Goal: Task Accomplishment & Management: Manage account settings

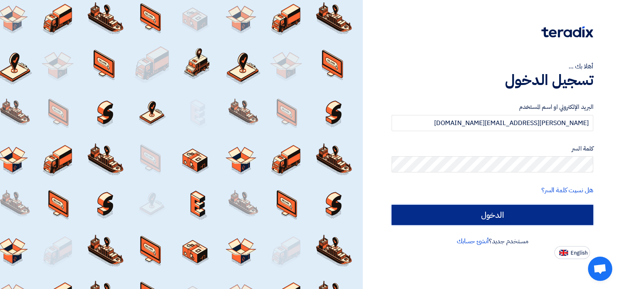
click at [503, 222] on input "الدخول" at bounding box center [492, 215] width 202 height 20
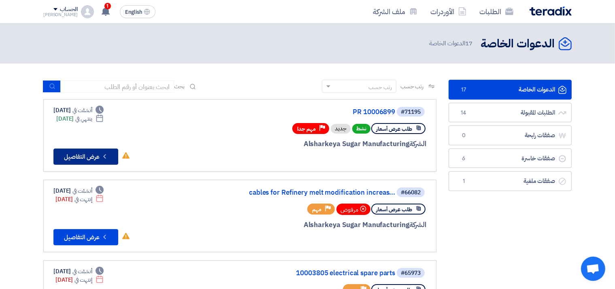
click at [85, 155] on button "Check details عرض التفاصيل" at bounding box center [85, 157] width 65 height 16
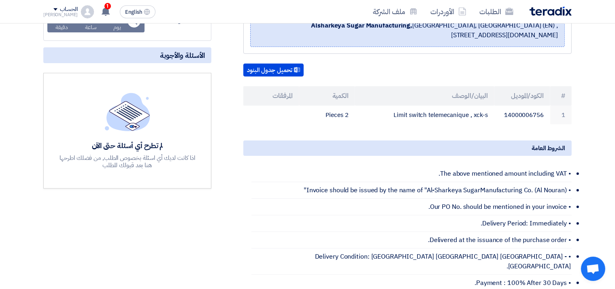
scroll to position [171, 0]
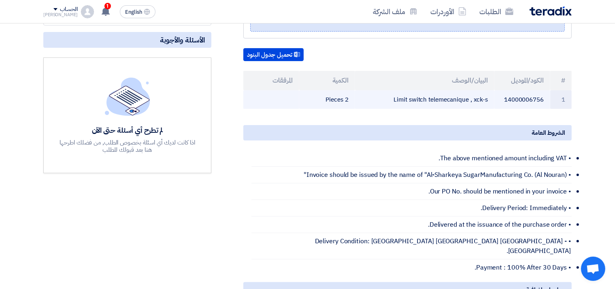
drag, startPoint x: 488, startPoint y: 97, endPoint x: 474, endPoint y: 97, distance: 14.6
click at [474, 97] on td "Limit switch telemecanique , xck-s" at bounding box center [425, 99] width 140 height 19
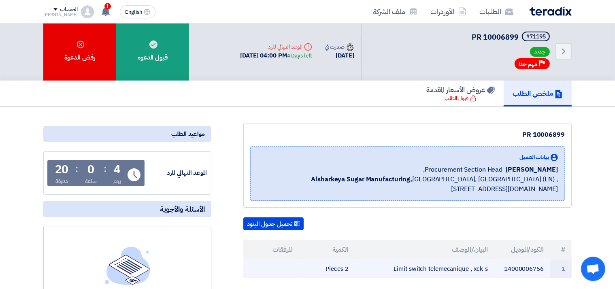
scroll to position [0, 0]
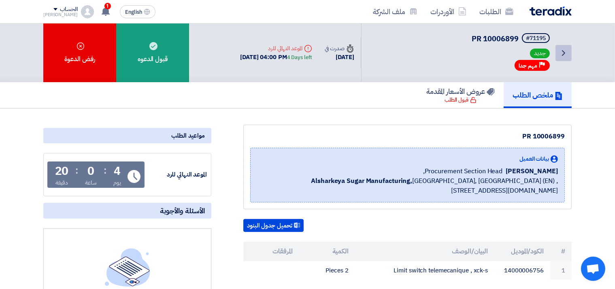
click at [568, 51] on link "Back" at bounding box center [563, 53] width 16 height 16
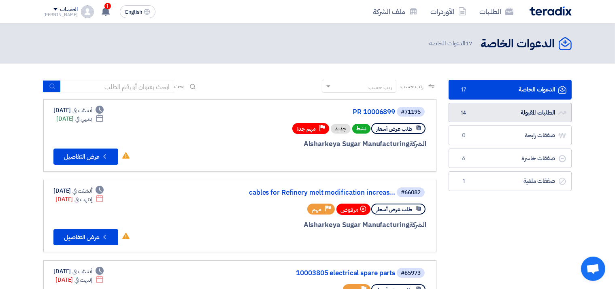
click at [515, 115] on link "الطلبات المقبولة الطلبات المقبولة 14" at bounding box center [509, 113] width 123 height 20
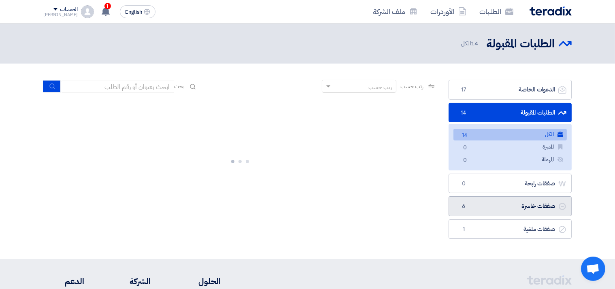
click at [497, 204] on link "صفقات خاسرة صفقات خاسرة 6" at bounding box center [509, 206] width 123 height 20
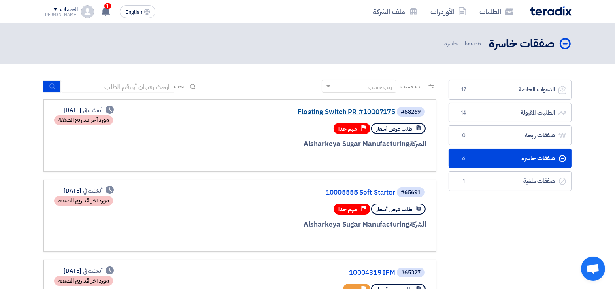
click at [358, 113] on link "Floating Switch PR #10007175" at bounding box center [314, 111] width 162 height 7
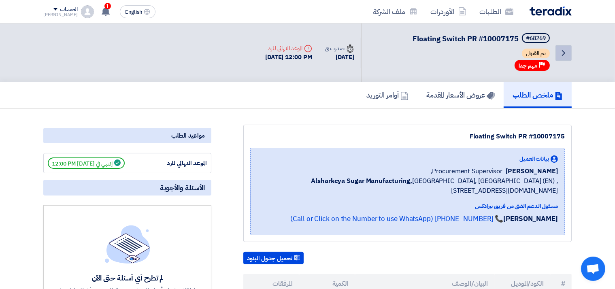
click at [567, 51] on icon "Back" at bounding box center [564, 53] width 10 height 10
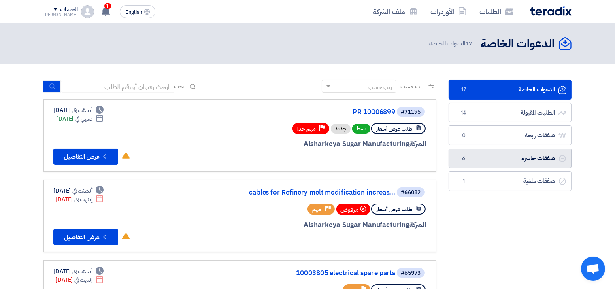
click at [514, 160] on link "صفقات خاسرة صفقات خاسرة 6" at bounding box center [509, 159] width 123 height 20
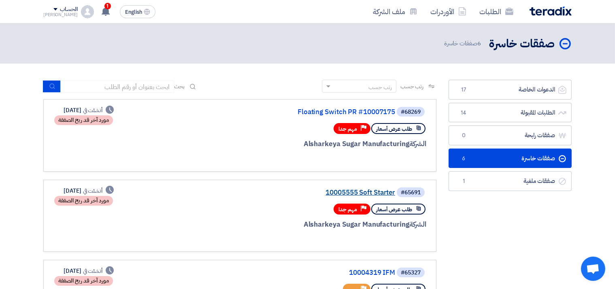
click at [354, 191] on link "10005555 Soft Starter" at bounding box center [314, 192] width 162 height 7
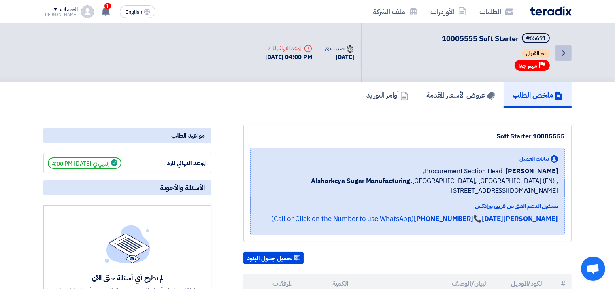
click at [560, 48] on icon "Back" at bounding box center [564, 53] width 10 height 10
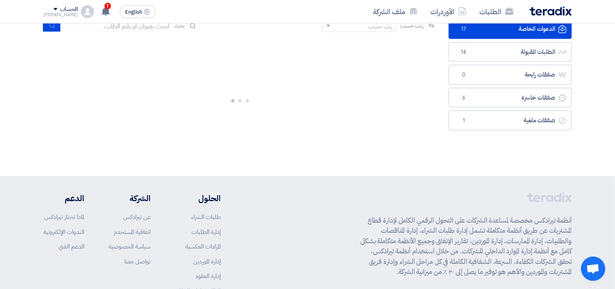
scroll to position [85, 0]
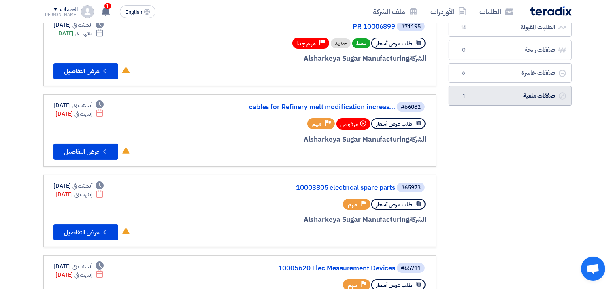
click at [507, 91] on link "صفقات ملغية صفقات ملغية 1" at bounding box center [509, 96] width 123 height 20
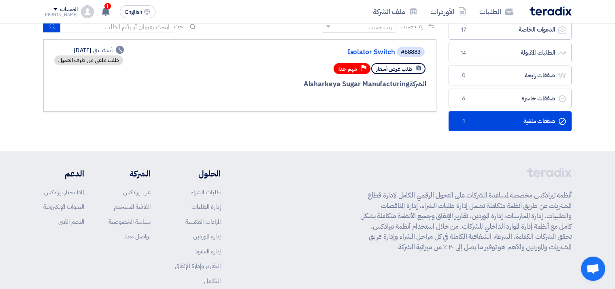
scroll to position [21, 0]
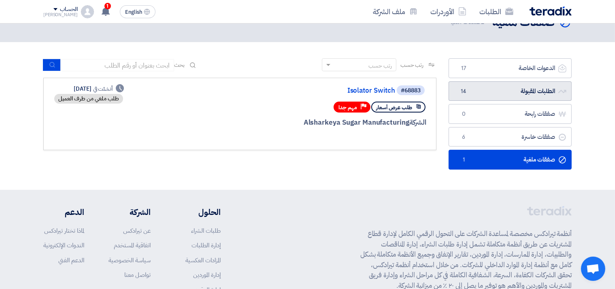
click at [517, 94] on link "الطلبات المقبولة الطلبات المقبولة 14" at bounding box center [509, 91] width 123 height 20
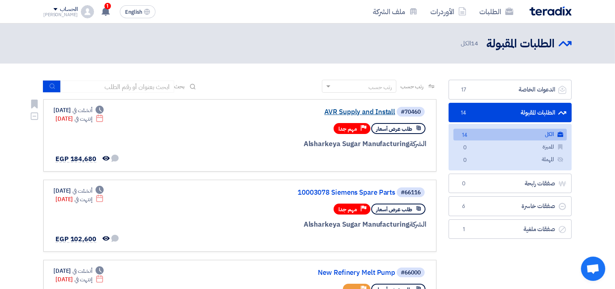
click at [370, 109] on link "AVR Supply and Install" at bounding box center [314, 111] width 162 height 7
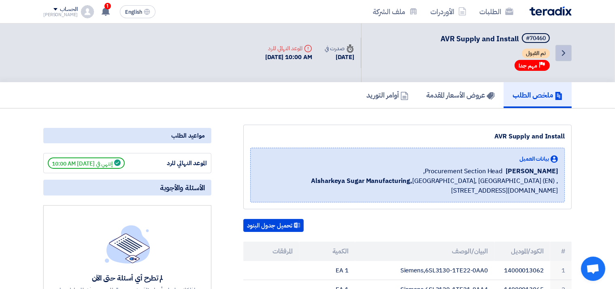
click at [561, 51] on icon "Back" at bounding box center [564, 53] width 10 height 10
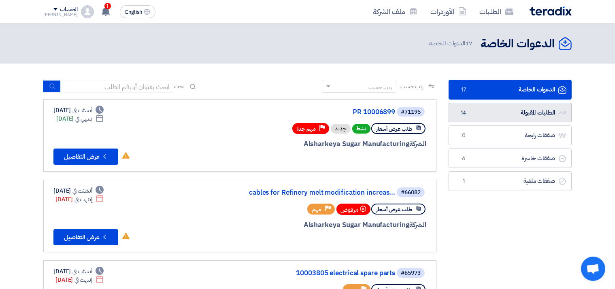
click at [496, 117] on link "الطلبات المقبولة الطلبات المقبولة 14" at bounding box center [509, 113] width 123 height 20
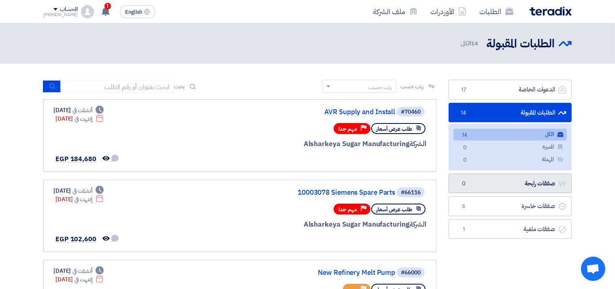
click at [493, 185] on link "صفقات رابحة صفقات رابحة 0" at bounding box center [509, 184] width 123 height 20
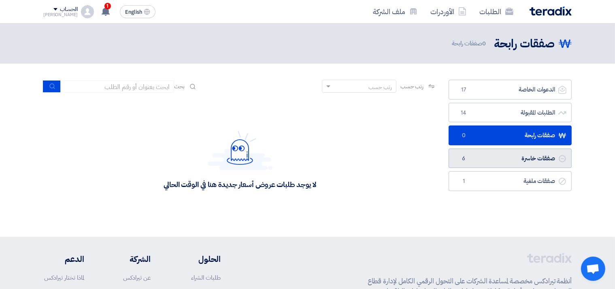
click at [504, 153] on link "صفقات خاسرة صفقات خاسرة 6" at bounding box center [509, 159] width 123 height 20
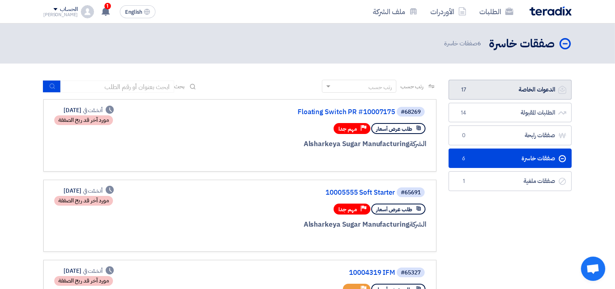
click at [529, 89] on link "الدعوات الخاصة الدعوات الخاصة 17" at bounding box center [509, 90] width 123 height 20
